Goal: Information Seeking & Learning: Learn about a topic

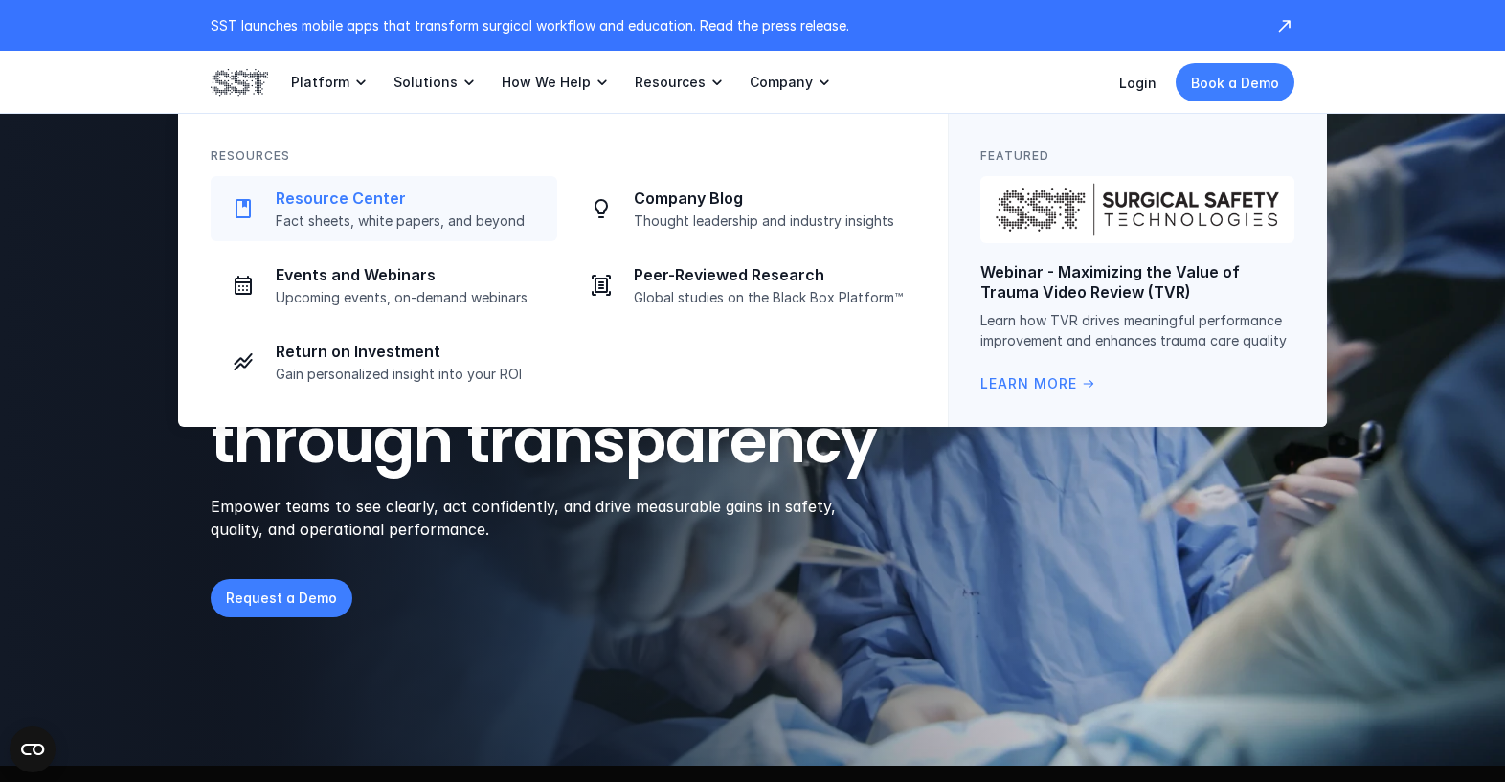
click at [324, 203] on p "Resource Center" at bounding box center [411, 199] width 270 height 20
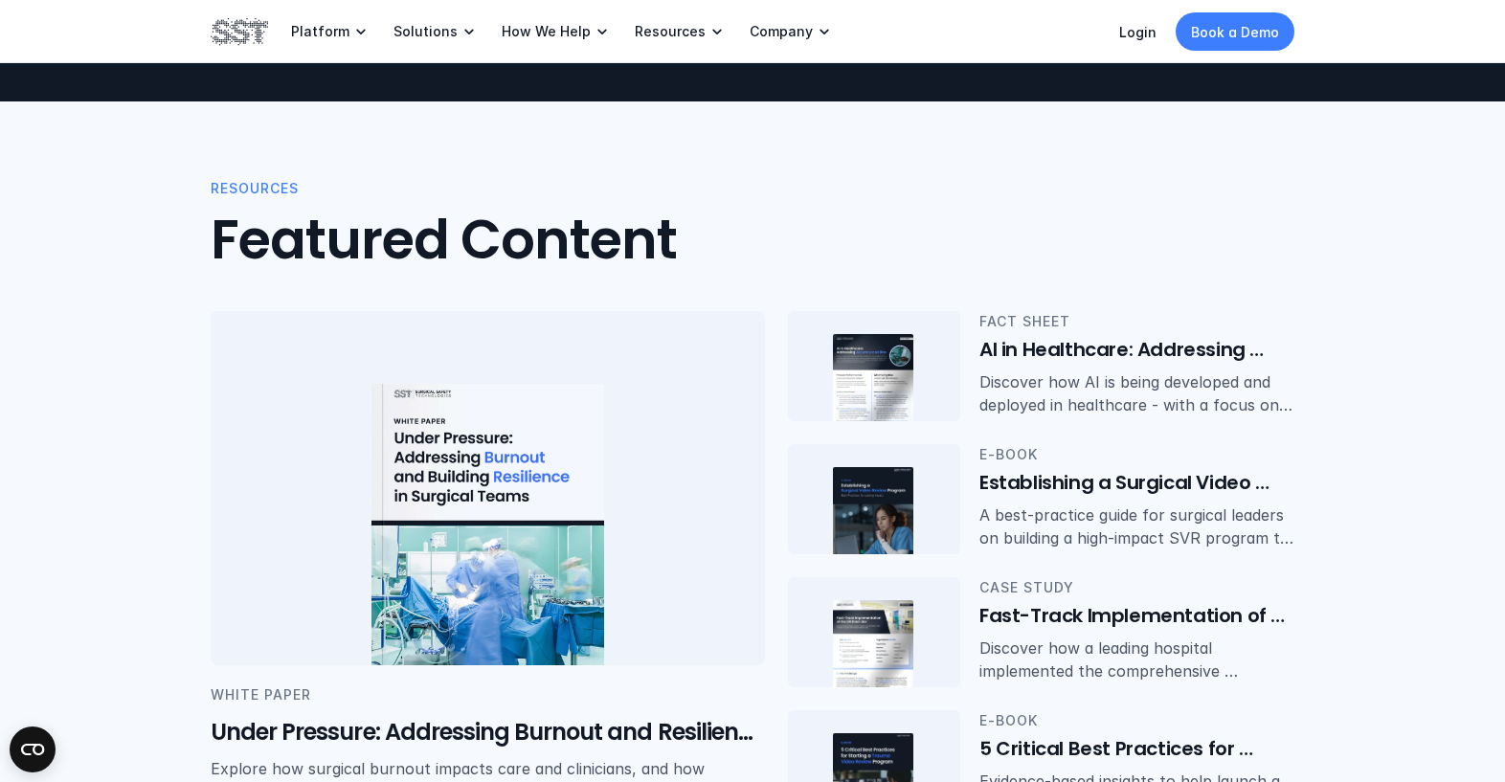
scroll to position [221, 0]
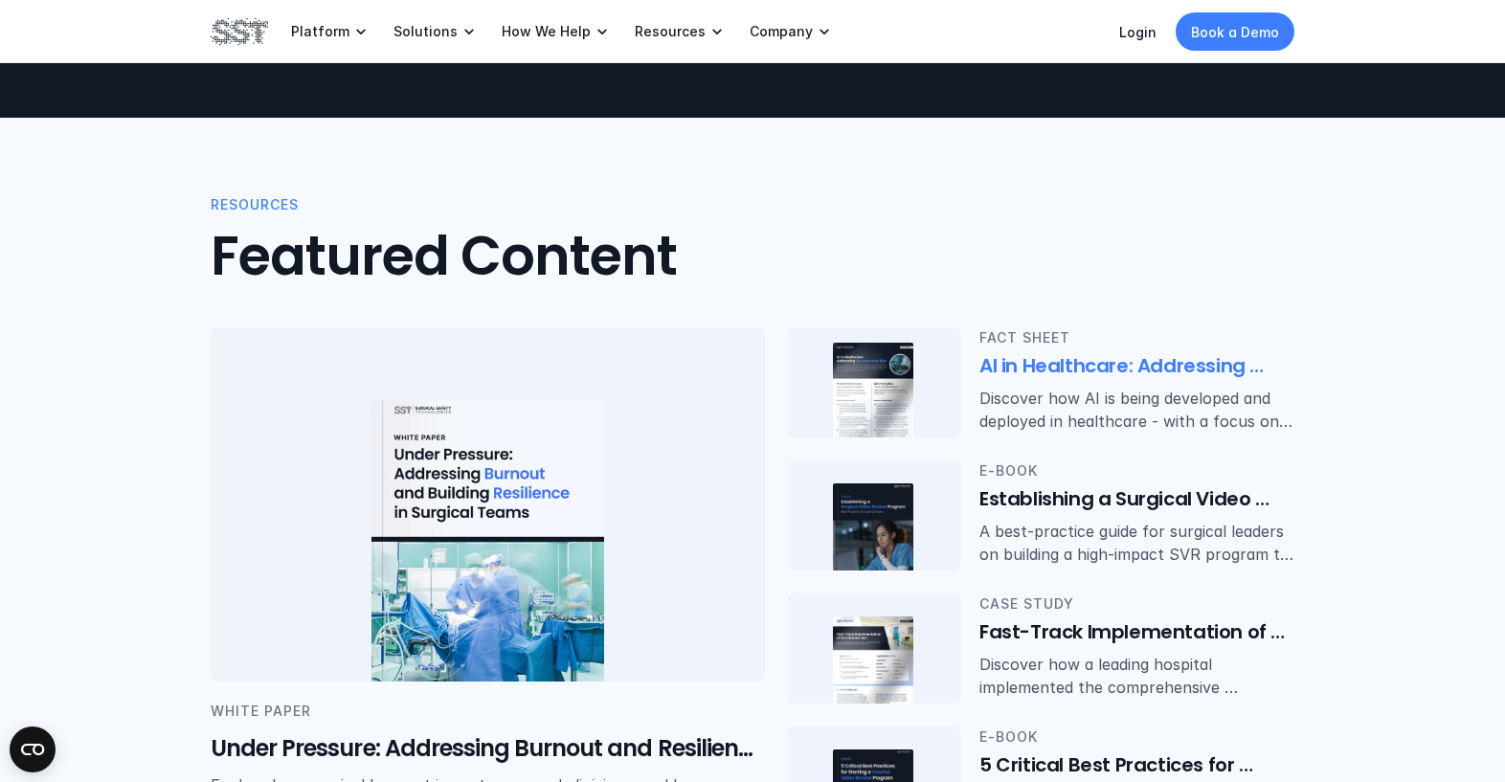
click at [1106, 366] on h6 "AI in Healthcare: Addressing Accuracy and Bias" at bounding box center [1136, 366] width 315 height 27
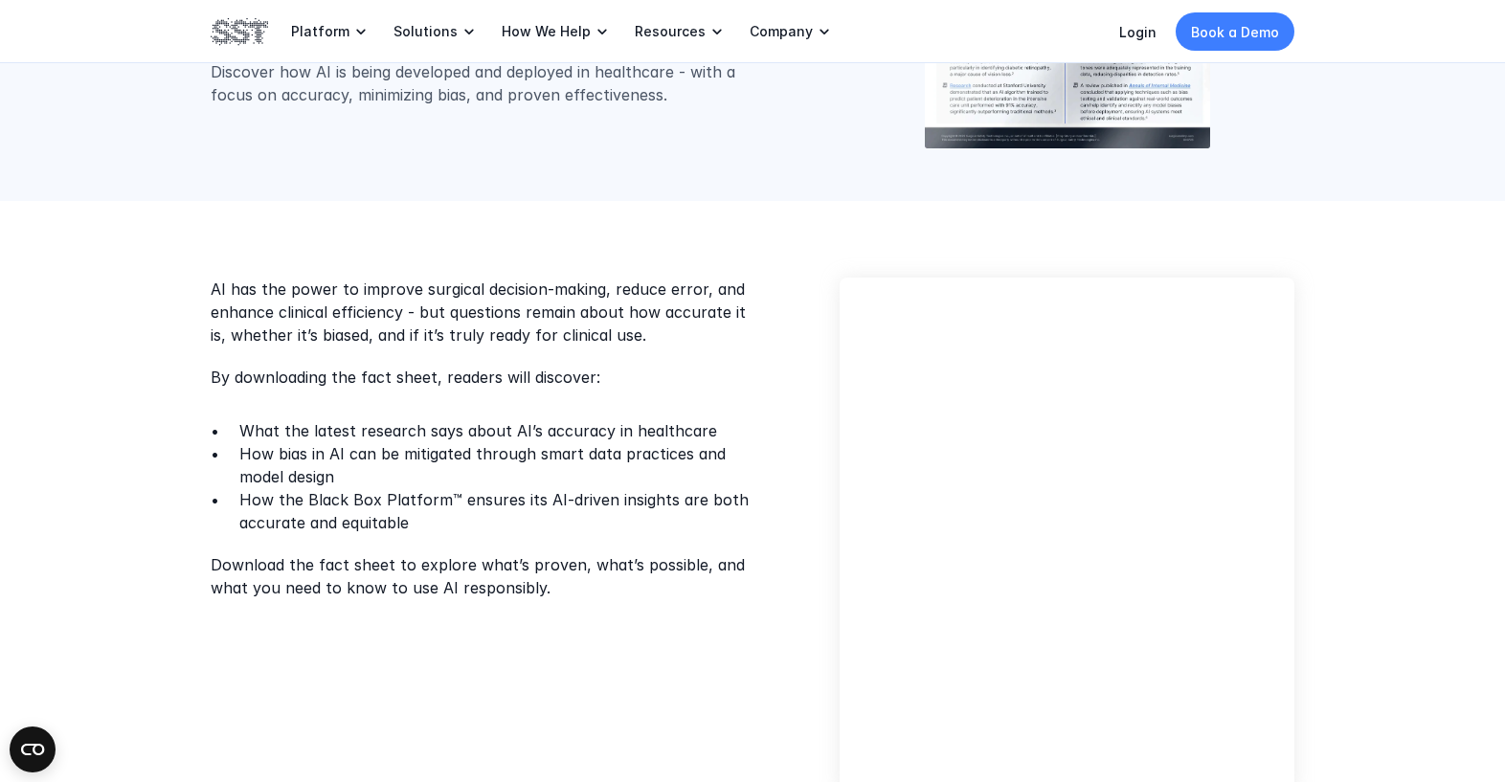
scroll to position [350, 0]
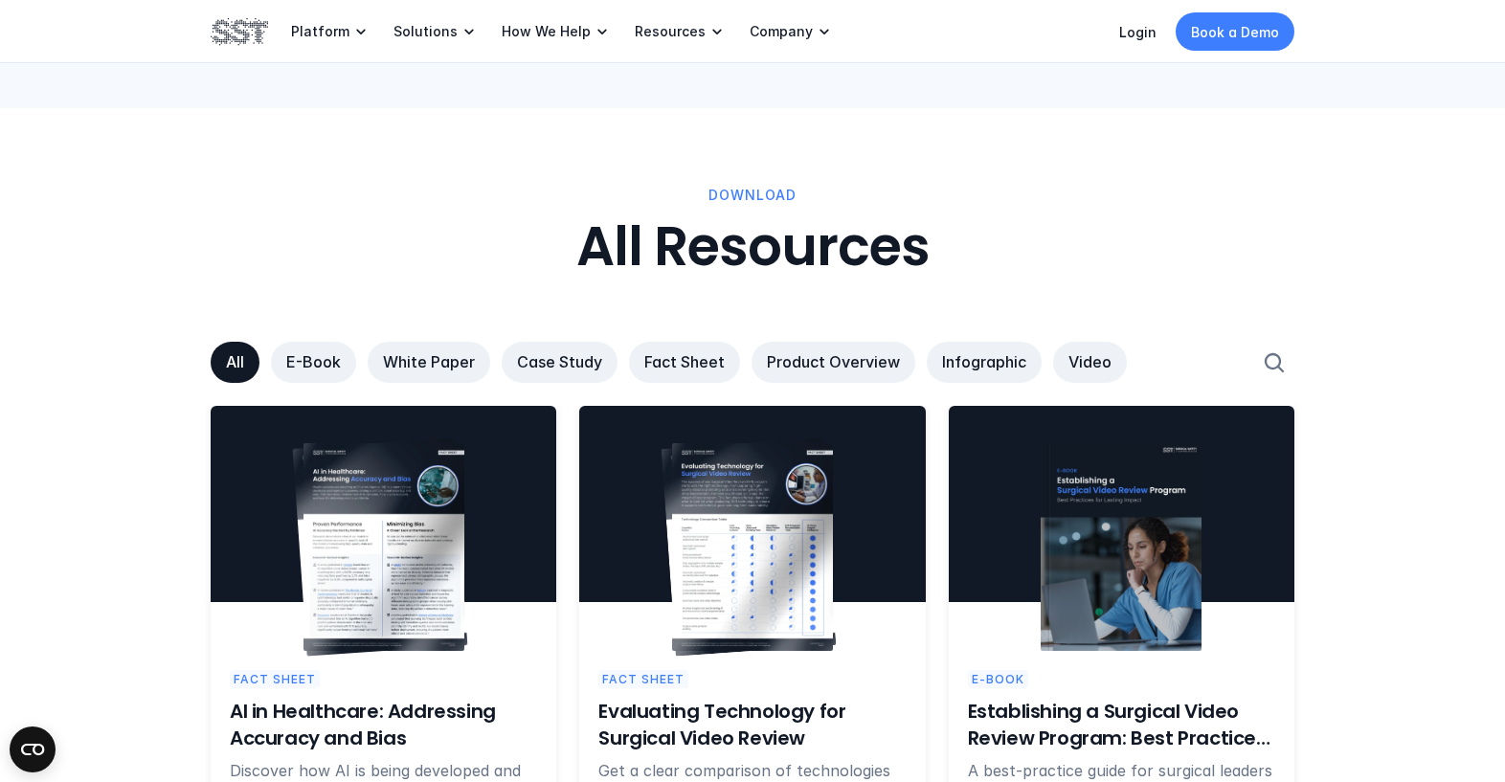
scroll to position [986, 0]
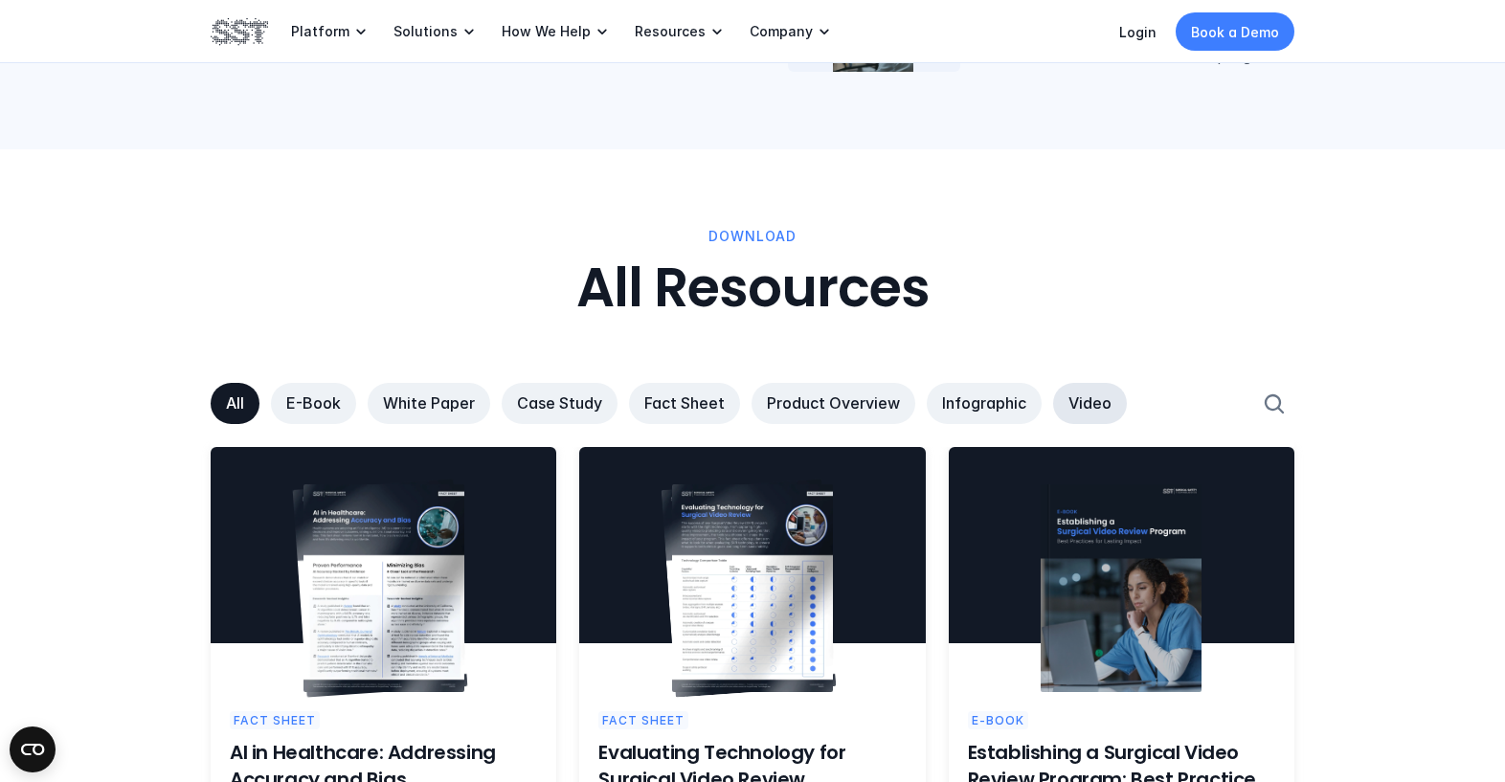
click at [1083, 390] on link "Video" at bounding box center [1090, 403] width 74 height 41
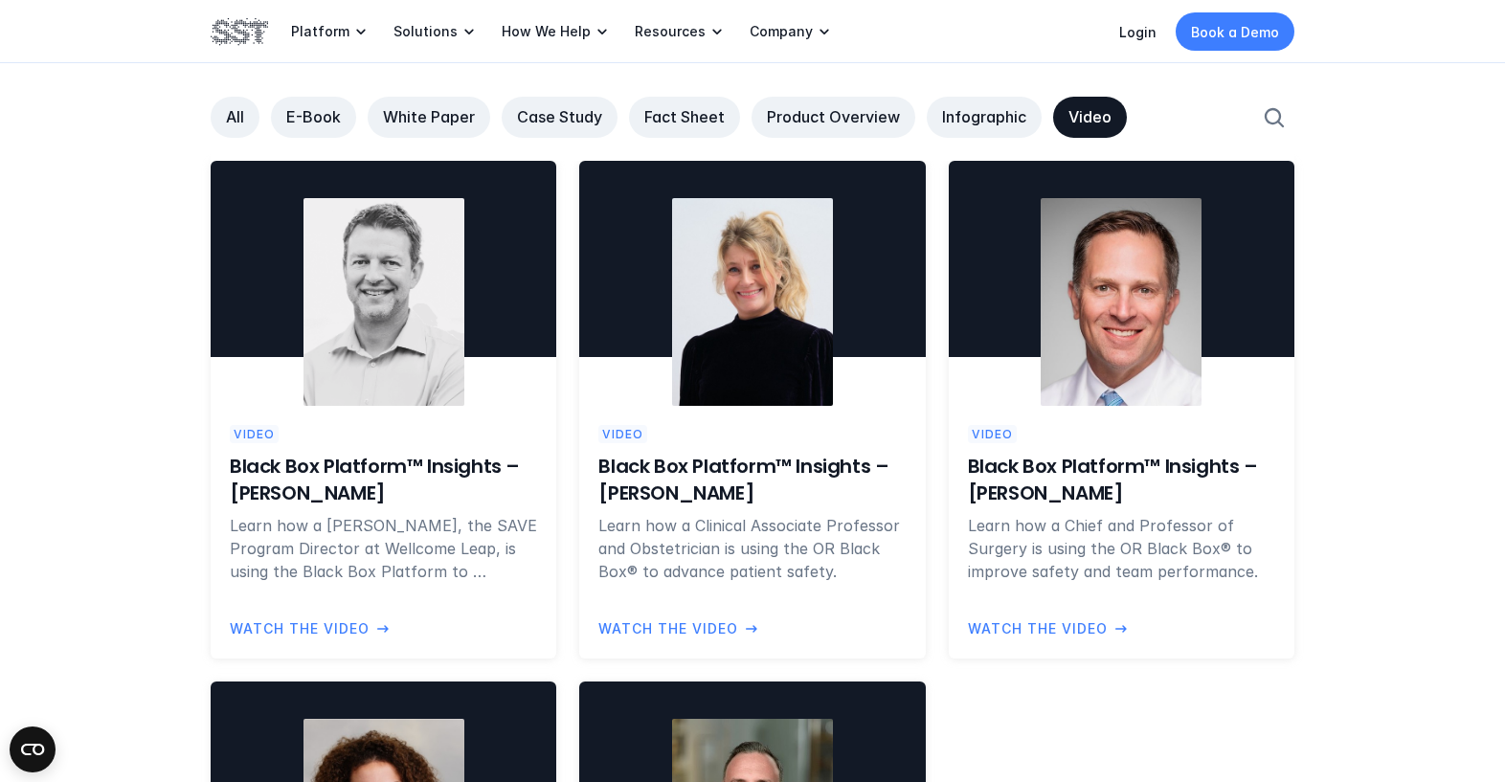
scroll to position [1305, 0]
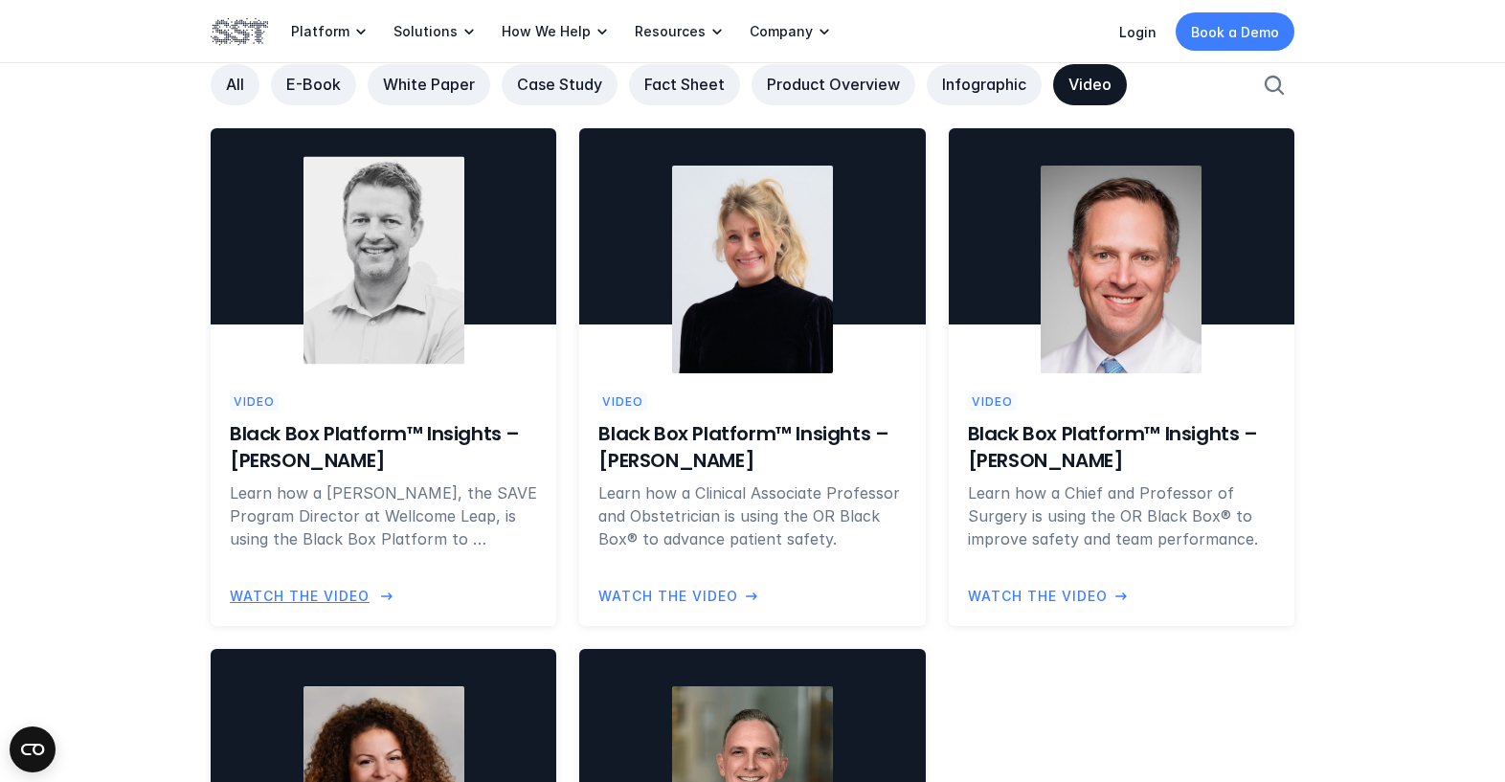
click at [310, 444] on h6 "Black Box Platform™ Insights – [PERSON_NAME]" at bounding box center [383, 447] width 307 height 54
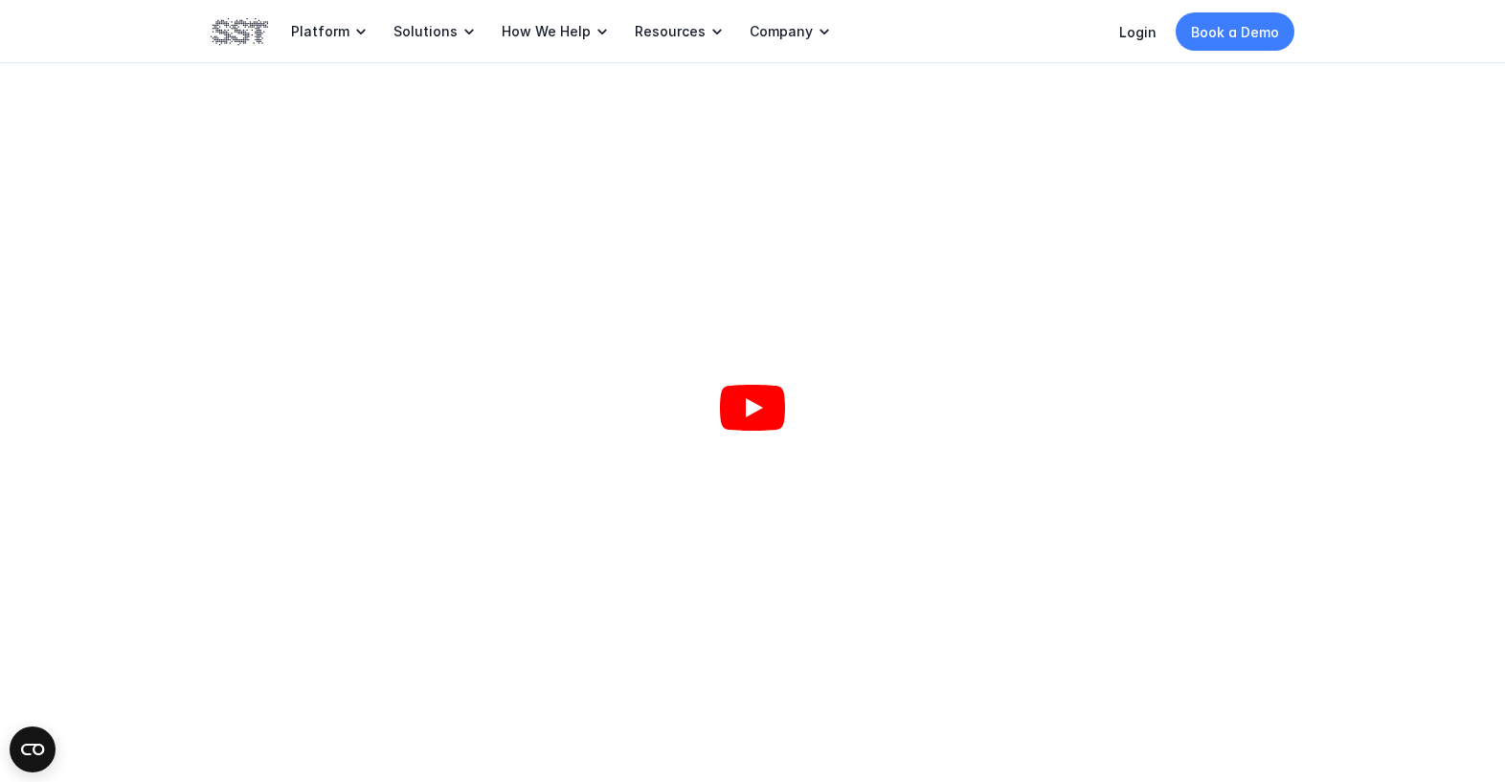
scroll to position [707, 0]
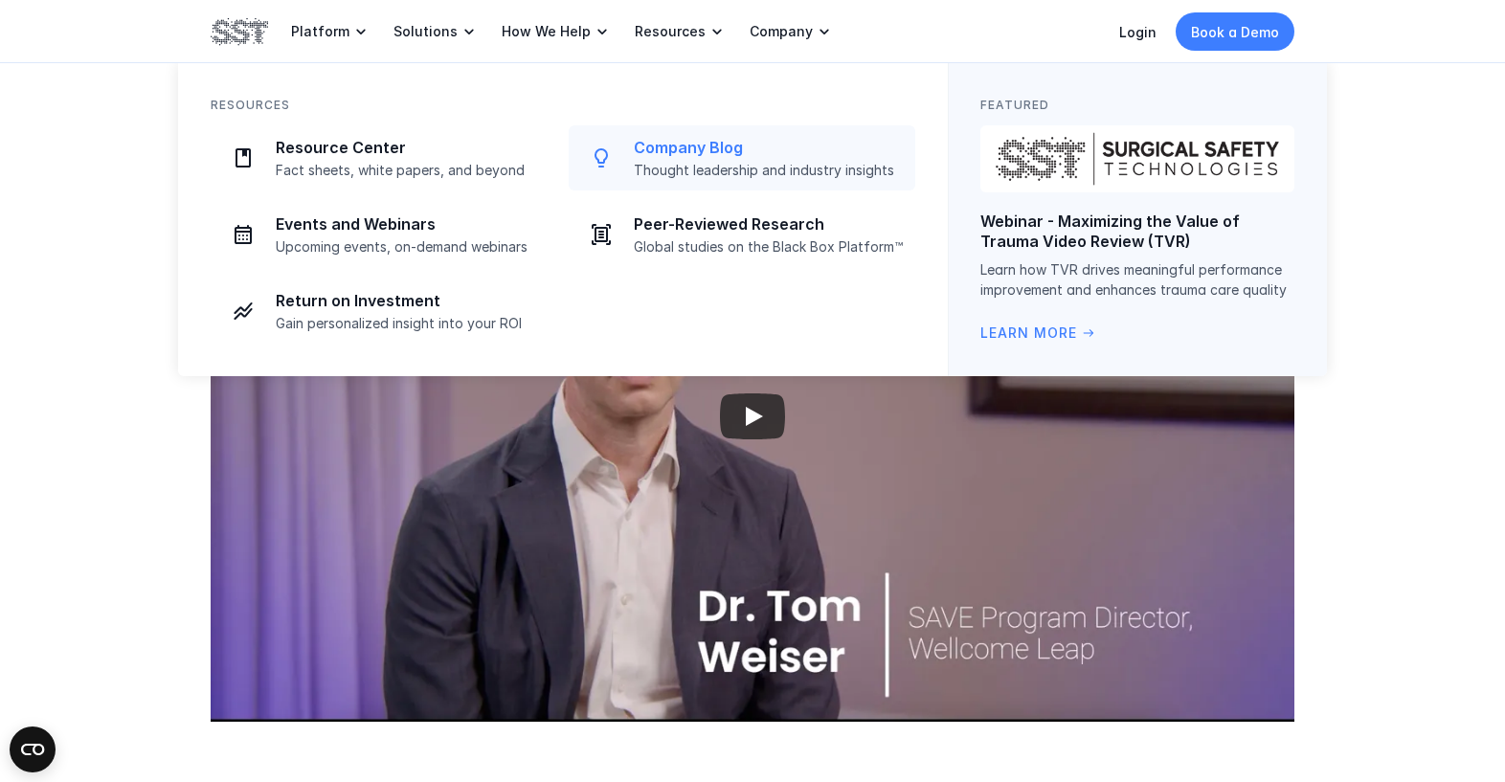
click at [678, 153] on p "Company Blog" at bounding box center [769, 148] width 270 height 20
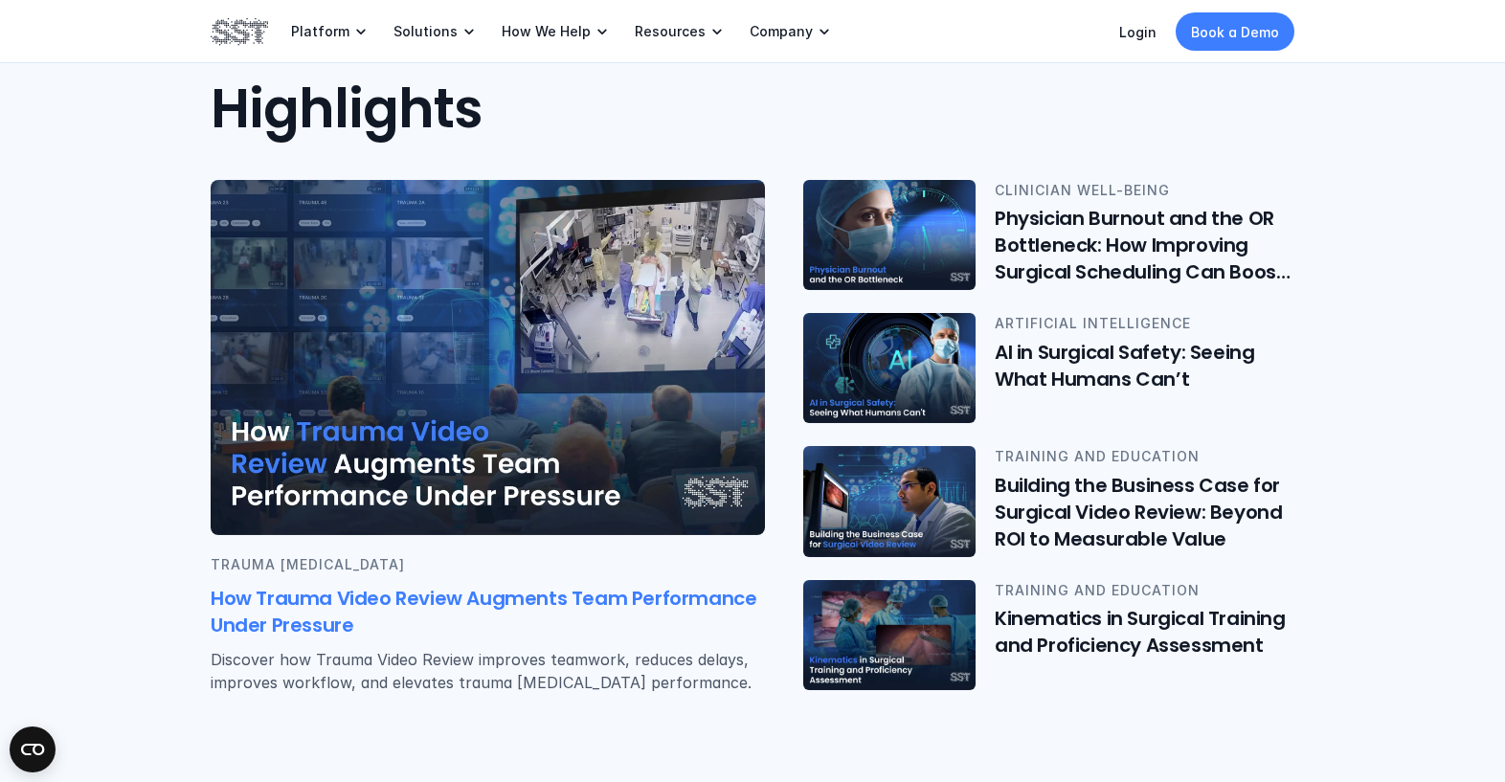
scroll to position [374, 0]
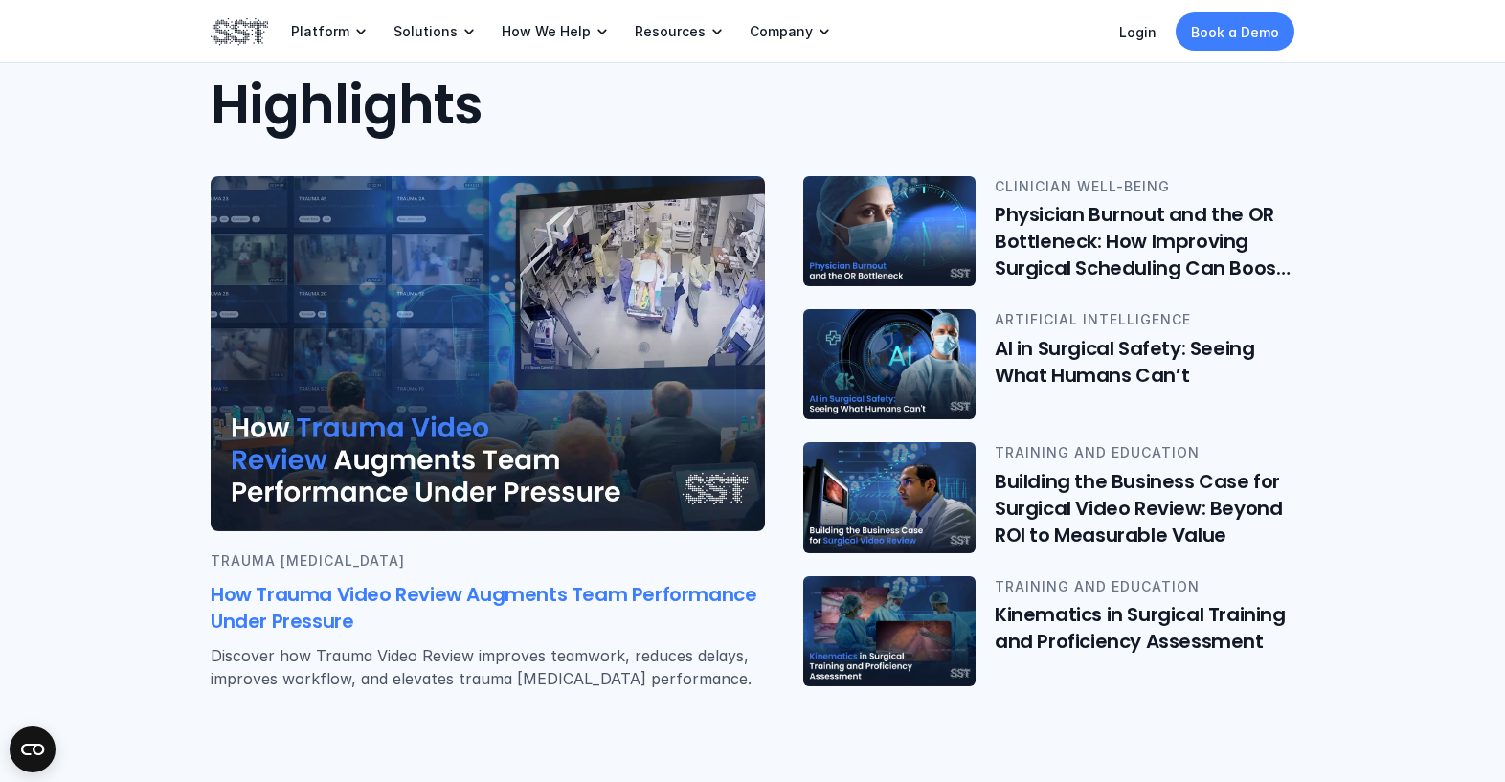
click at [445, 592] on h6 "How Trauma Video Review Augments Team Performance Under Pressure" at bounding box center [488, 609] width 554 height 54
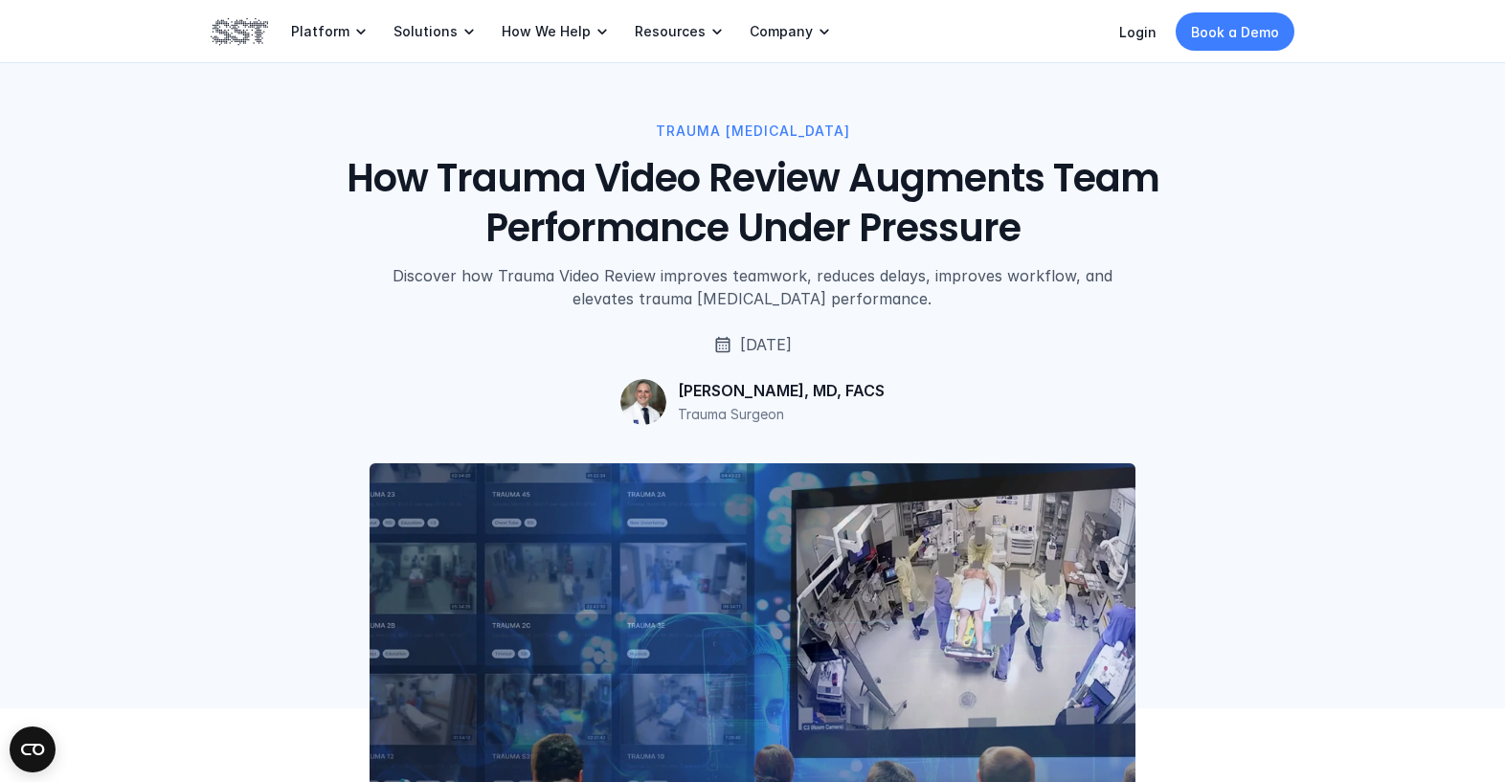
scroll to position [374, 0]
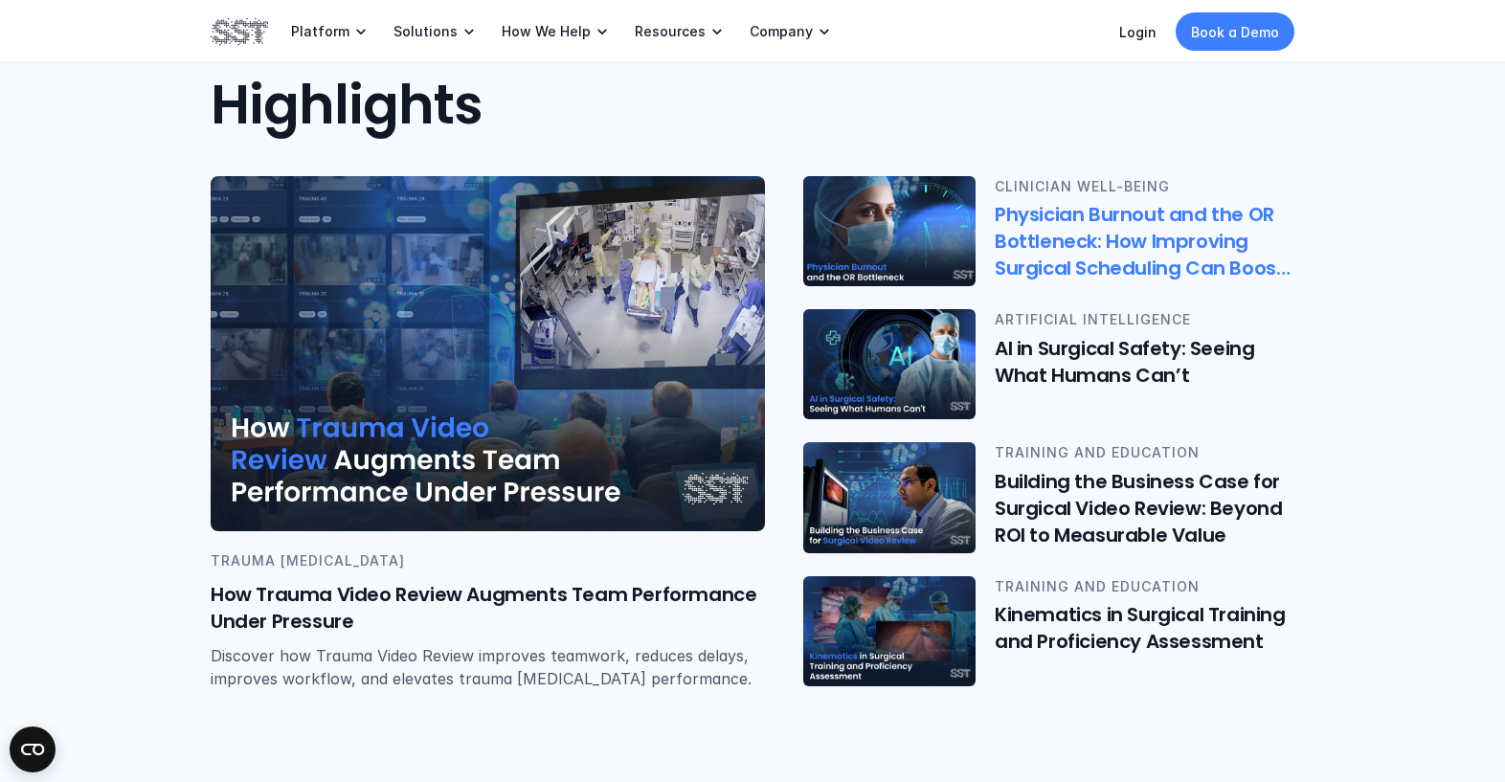
click at [1139, 237] on h6 "Physician Burnout and the OR Bottleneck: How Improving Surgical Scheduling Can …" at bounding box center [1144, 242] width 300 height 80
